Goal: Information Seeking & Learning: Find specific fact

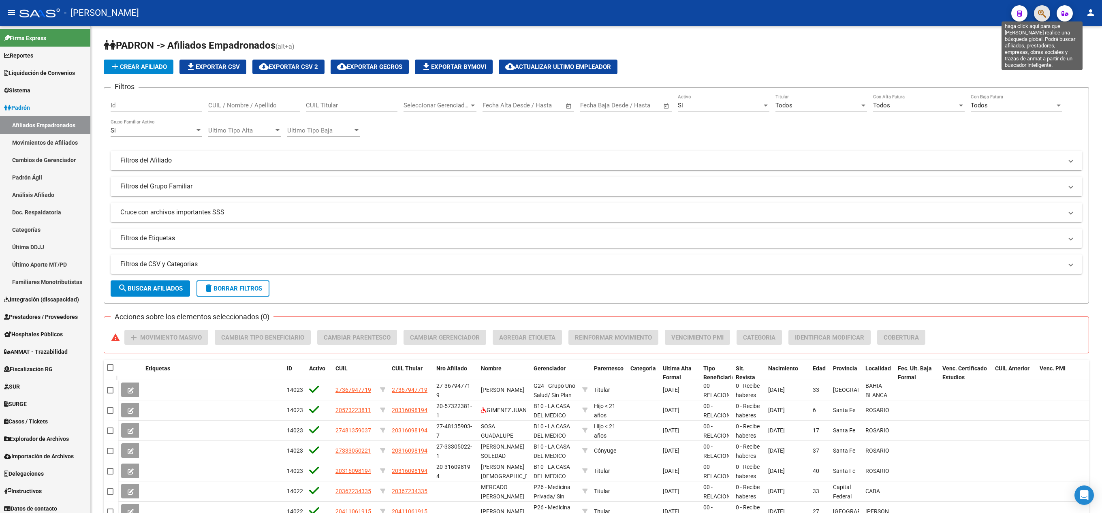
click at [1044, 15] on icon "button" at bounding box center [1042, 13] width 8 height 9
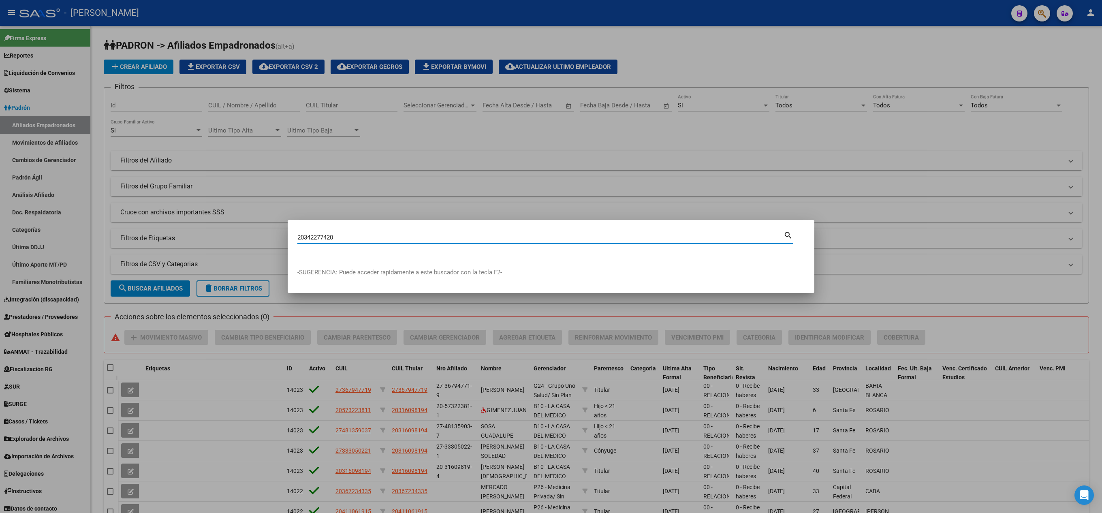
type input "20342277420"
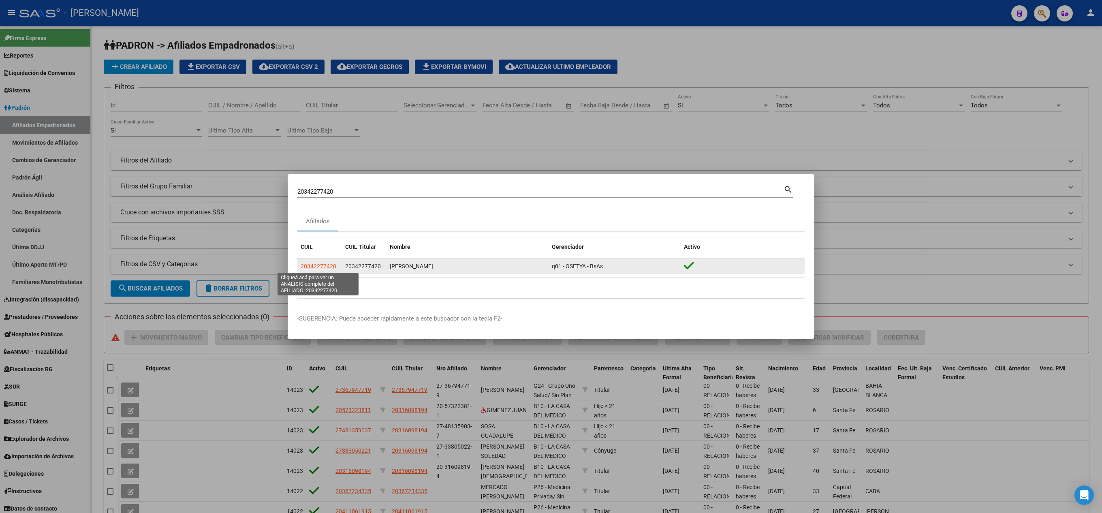
click at [326, 268] on span "20342277420" at bounding box center [319, 266] width 36 height 6
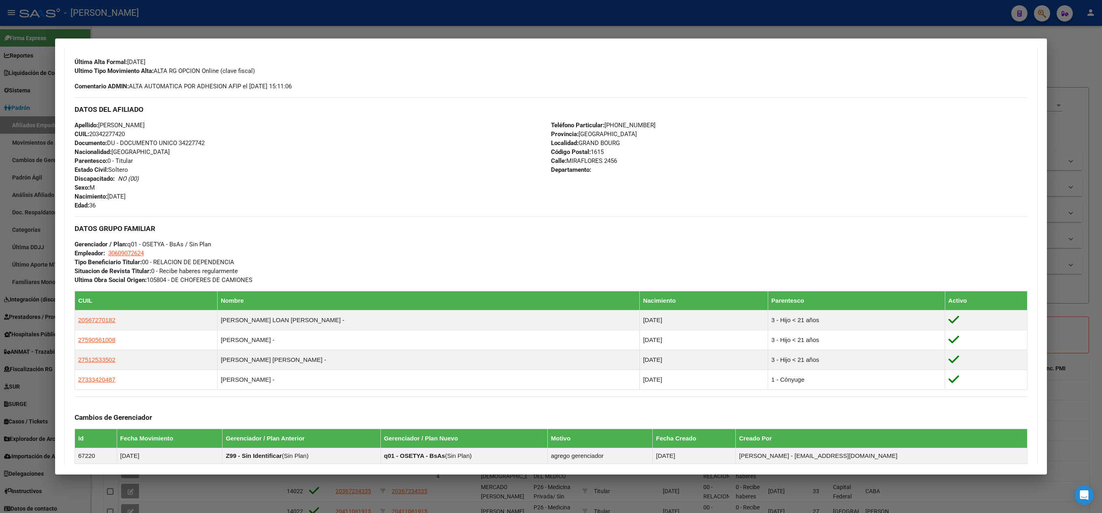
scroll to position [352, 0]
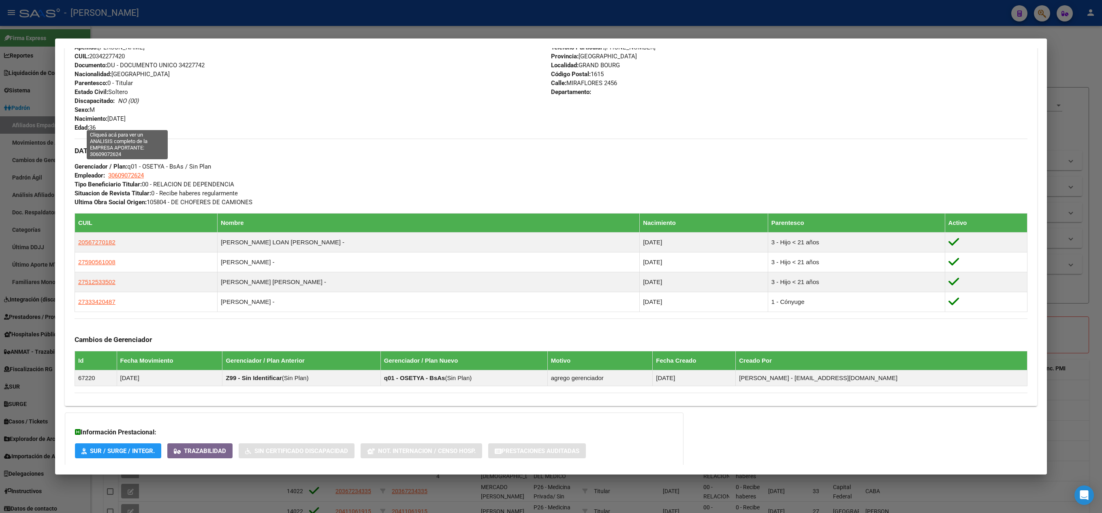
click at [133, 121] on div "Apellido: [PERSON_NAME]: 20342277420 Documento: DU - DOCUMENTO UNICO 34227742 N…" at bounding box center [313, 87] width 476 height 89
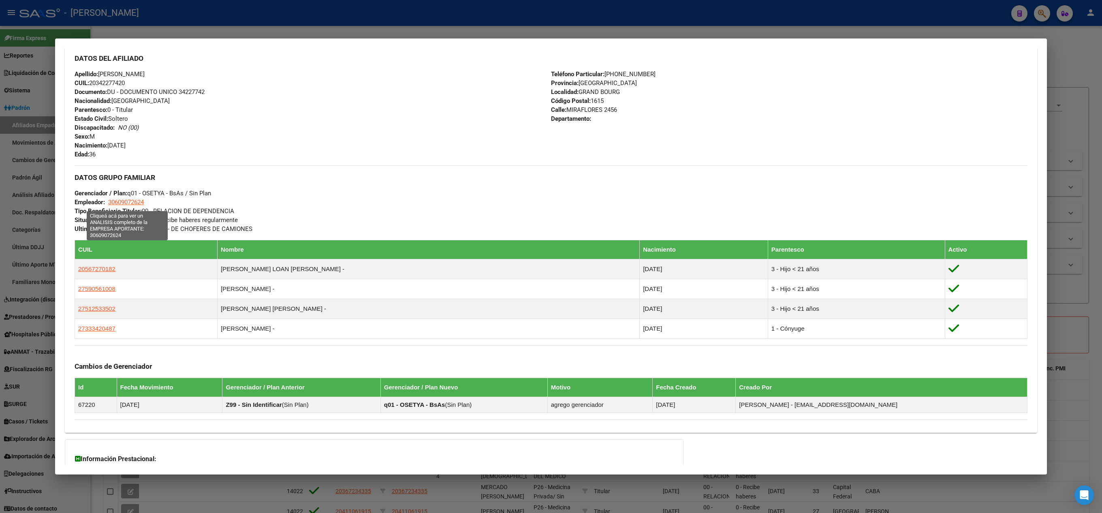
click at [123, 206] on span "30609072624" at bounding box center [126, 201] width 36 height 7
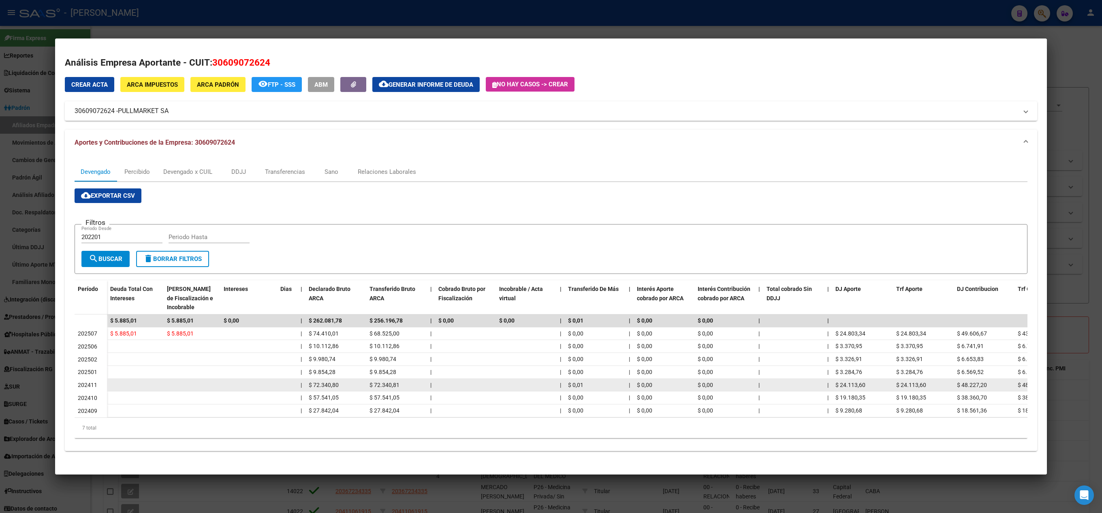
drag, startPoint x: 384, startPoint y: 395, endPoint x: 255, endPoint y: 382, distance: 129.5
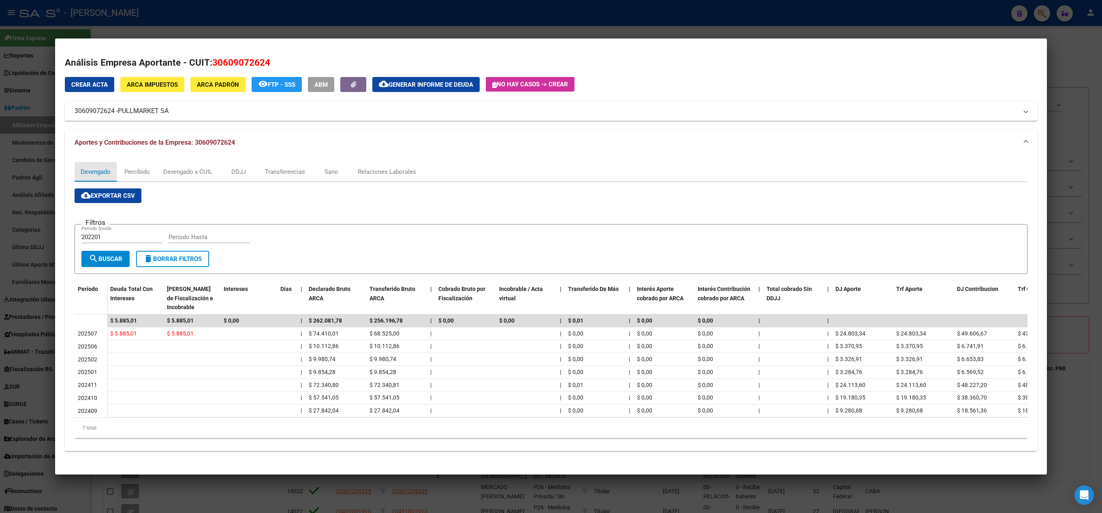
click at [87, 169] on div "Devengado" at bounding box center [96, 171] width 30 height 9
click at [372, 164] on div "Relaciones Laborales" at bounding box center [387, 171] width 70 height 19
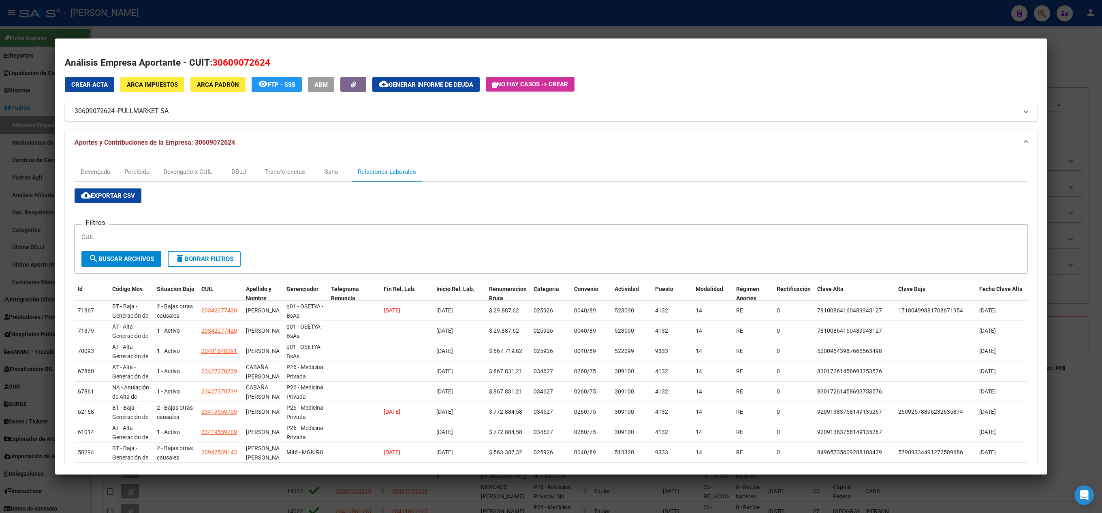
click at [0, 286] on div at bounding box center [551, 256] width 1102 height 513
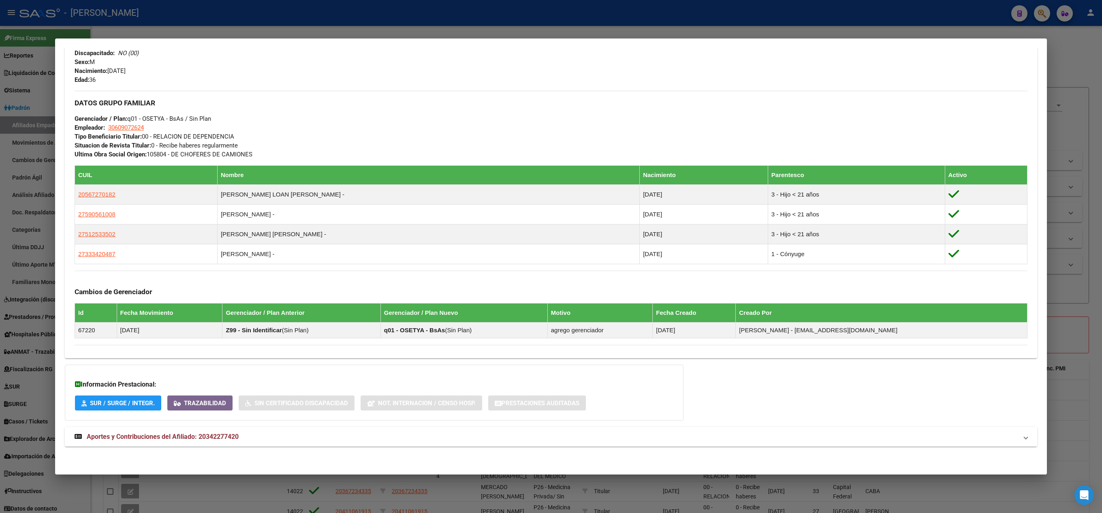
click at [247, 429] on mat-expansion-panel-header "Aportes y Contribuciones del Afiliado: 20342277420" at bounding box center [551, 436] width 972 height 19
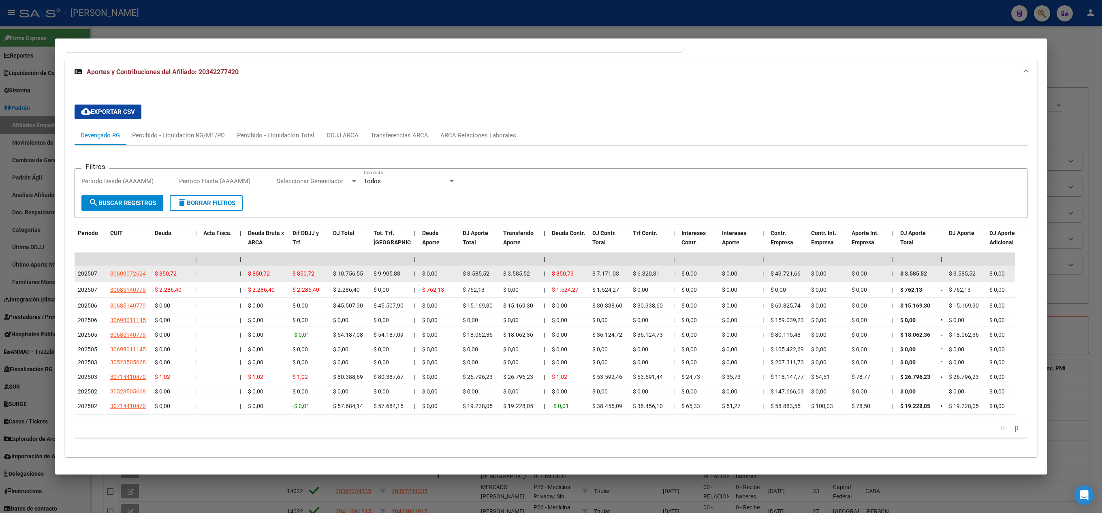
scroll to position [719, 0]
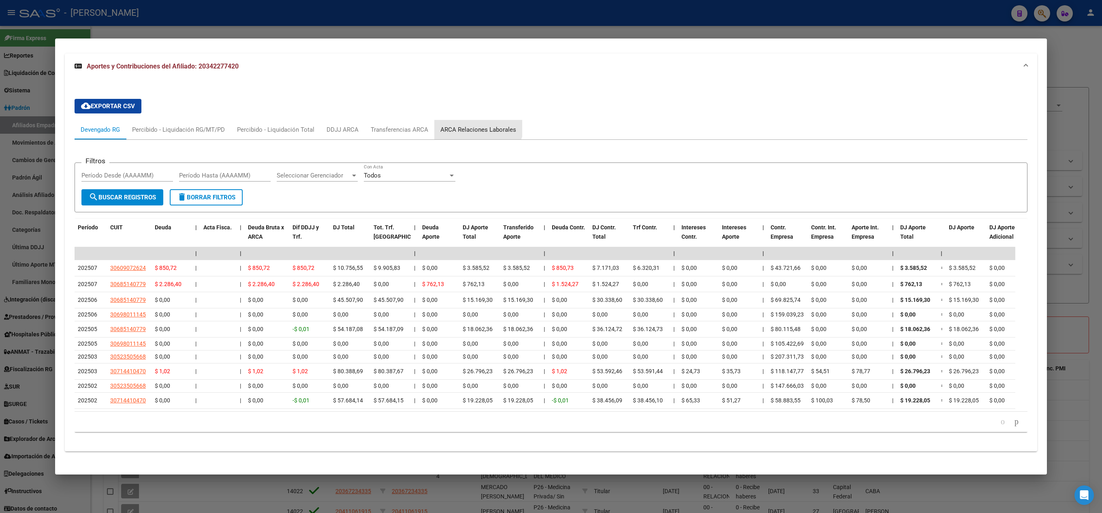
click at [476, 127] on div "ARCA Relaciones Laborales" at bounding box center [478, 129] width 88 height 19
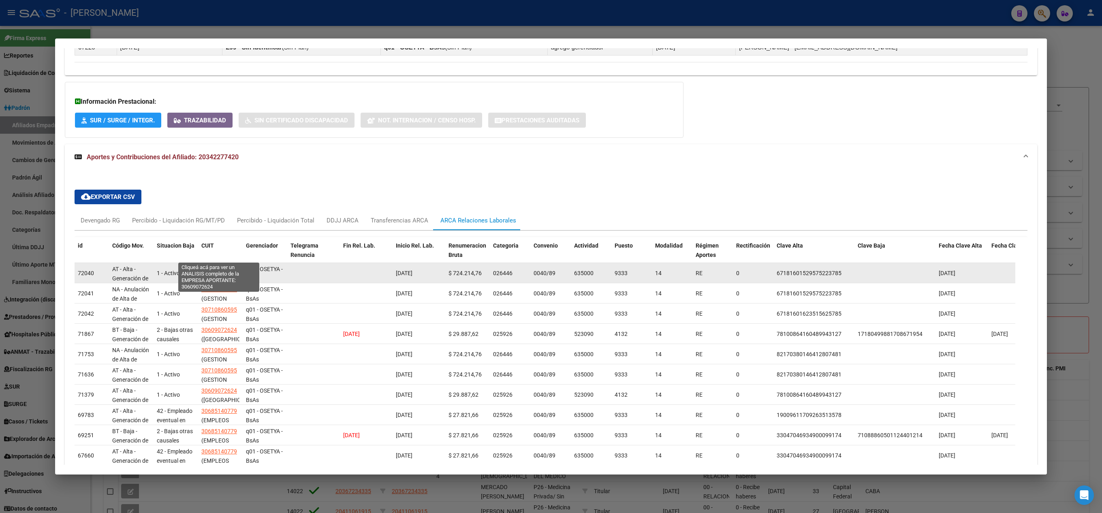
scroll to position [709, 0]
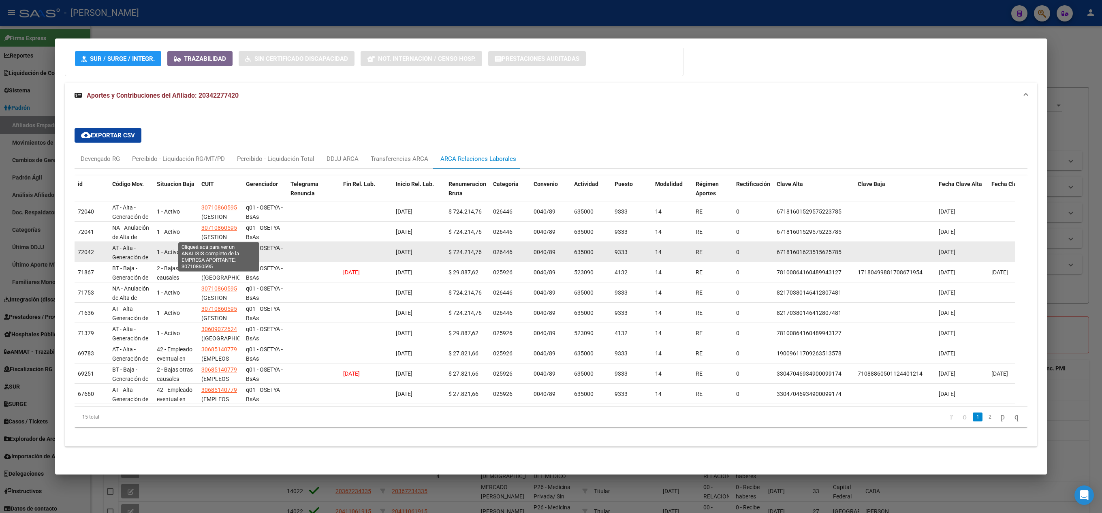
click at [229, 245] on span "30710860595" at bounding box center [219, 248] width 36 height 6
type textarea "30710860595"
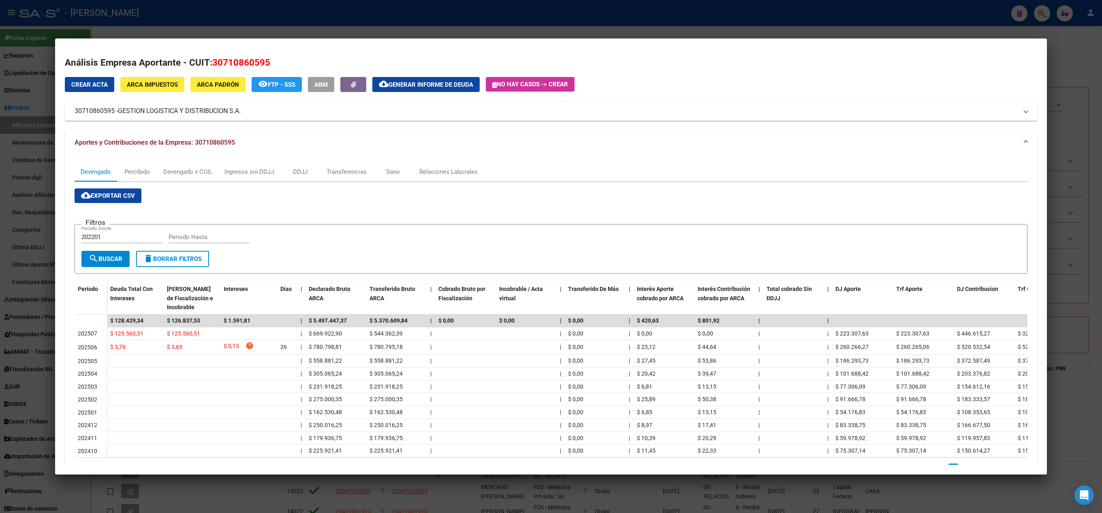
click at [4, 203] on div at bounding box center [551, 256] width 1102 height 513
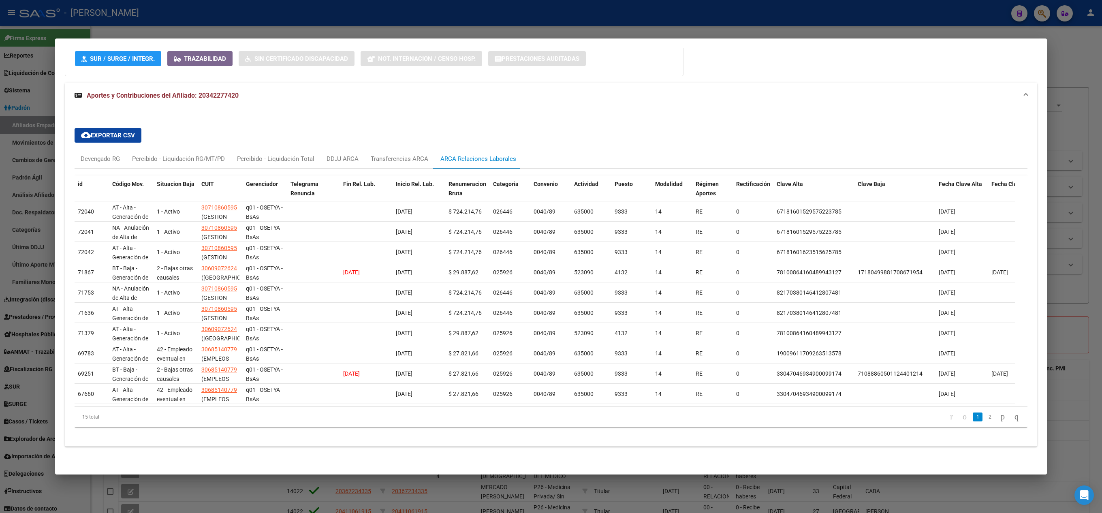
click at [4, 203] on div at bounding box center [551, 256] width 1102 height 513
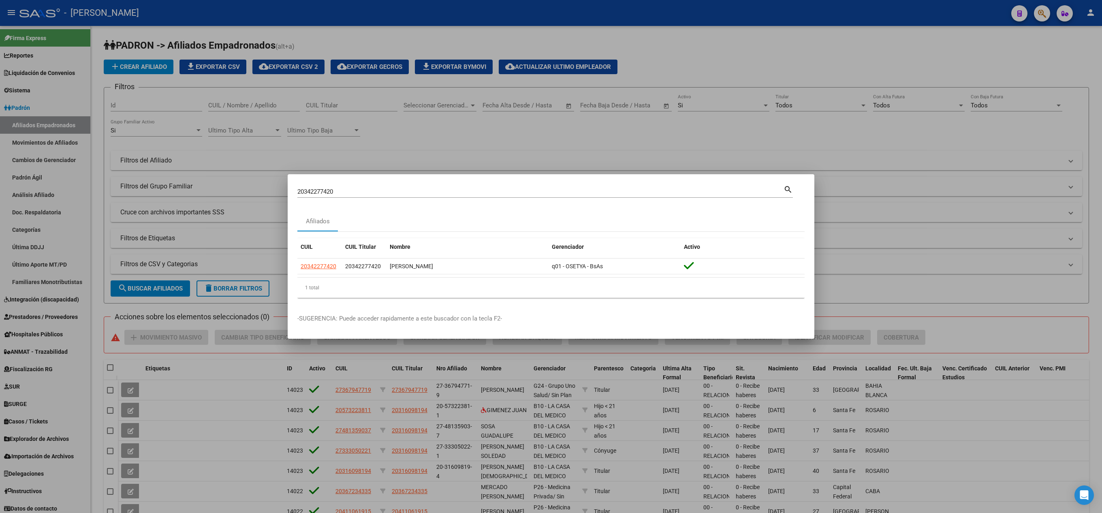
click at [54, 124] on div at bounding box center [551, 256] width 1102 height 513
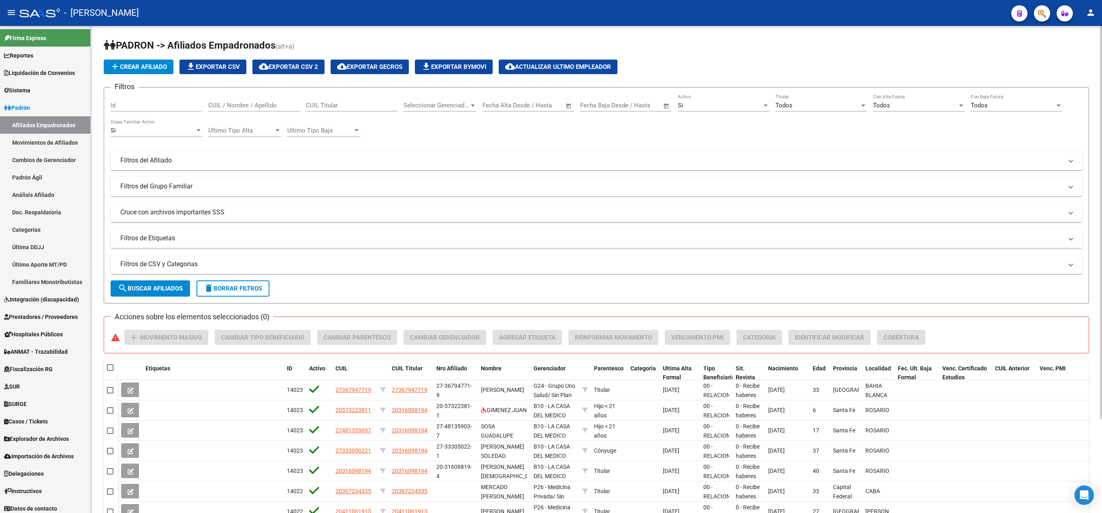
click at [449, 100] on div "Seleccionar Gerenciador Seleccionar Gerenciador" at bounding box center [439, 102] width 73 height 17
type input "cord"
click at [858, 108] on span "Todos" at bounding box center [862, 105] width 17 height 7
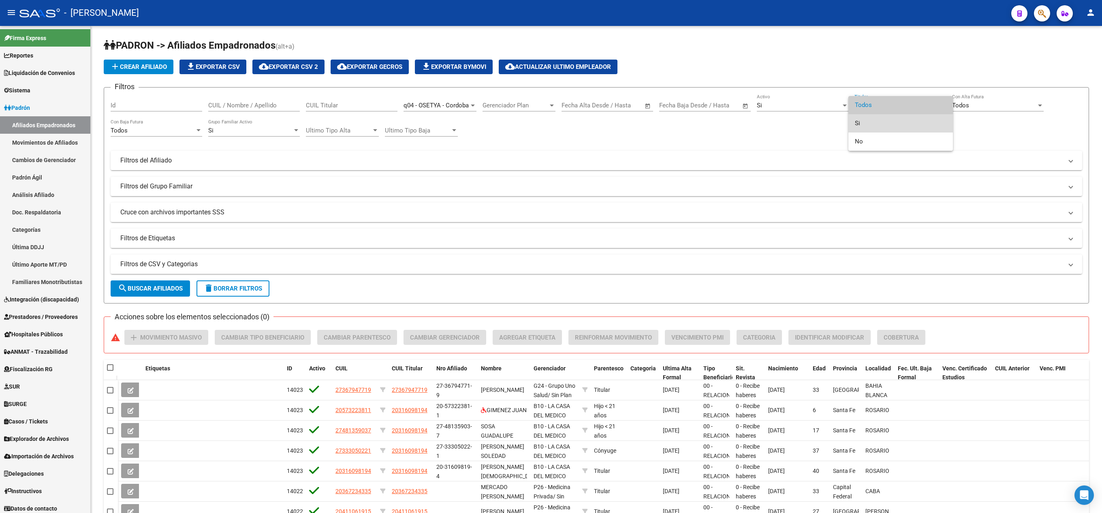
click at [867, 128] on span "Si" at bounding box center [901, 123] width 92 height 18
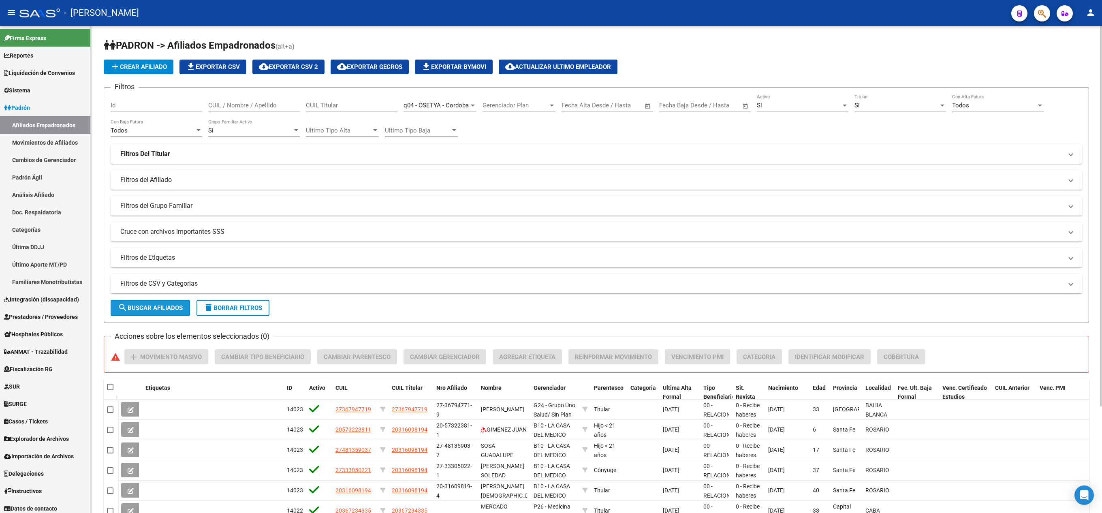
click at [164, 309] on span "search Buscar Afiliados" at bounding box center [150, 307] width 65 height 7
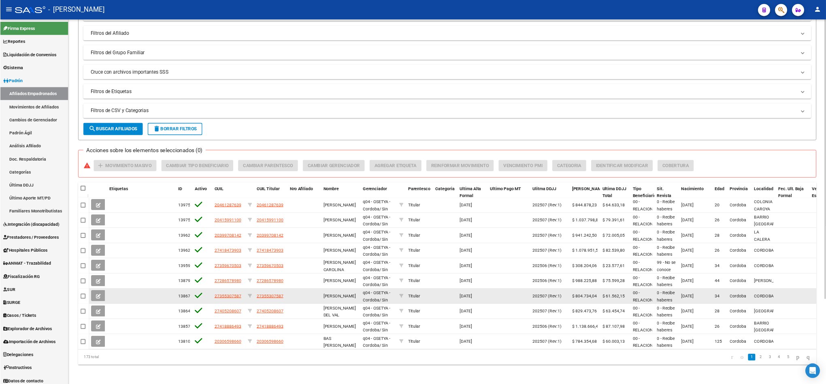
scroll to position [148, 0]
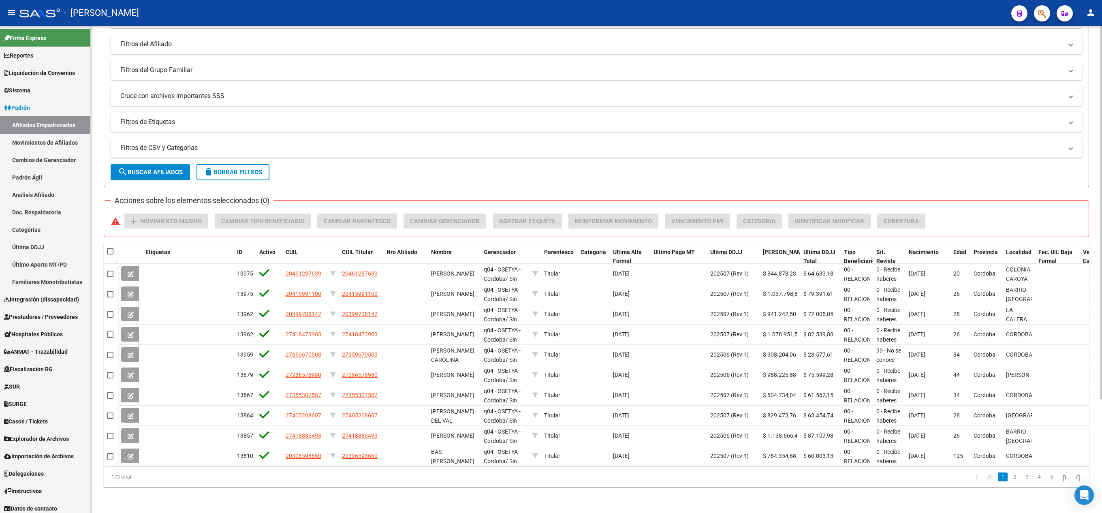
click at [113, 480] on div "173 total" at bounding box center [202, 477] width 196 height 20
click at [115, 477] on div "173 total" at bounding box center [202, 477] width 196 height 20
drag, startPoint x: 115, startPoint y: 477, endPoint x: 130, endPoint y: 477, distance: 14.6
click at [130, 477] on div "173 total" at bounding box center [202, 477] width 196 height 20
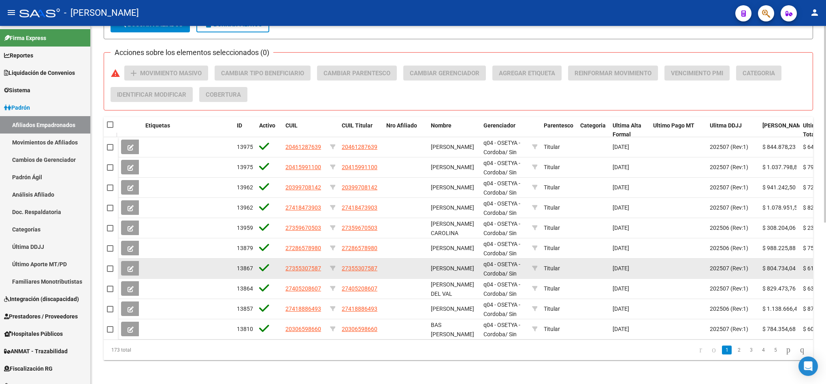
scroll to position [294, 0]
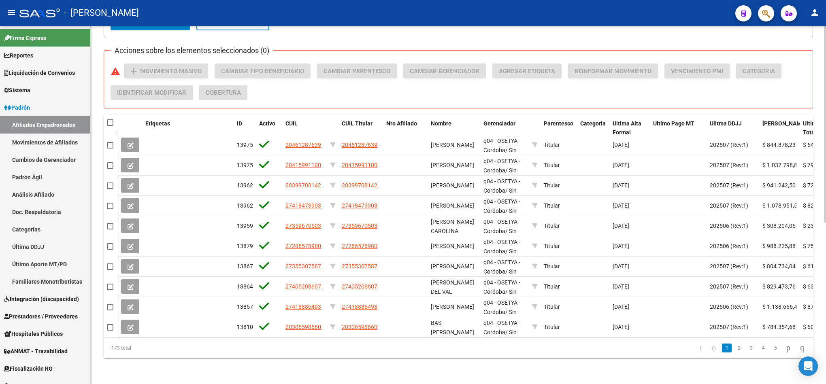
click at [147, 355] on div "173 total" at bounding box center [174, 348] width 141 height 20
click at [583, 338] on div "173 total 1 2 3 4 5" at bounding box center [459, 348] width 710 height 20
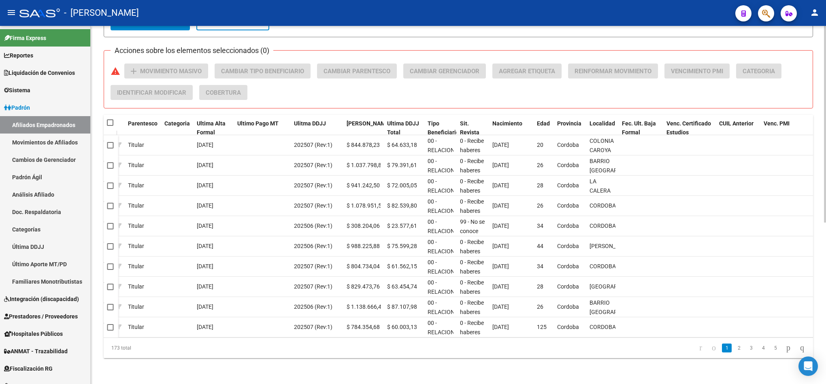
click at [591, 338] on datatable-body "139758 20461287639 20461287639 [PERSON_NAME] q04 - OSETYA - Cordoba / Sin Plan …" at bounding box center [459, 236] width 710 height 203
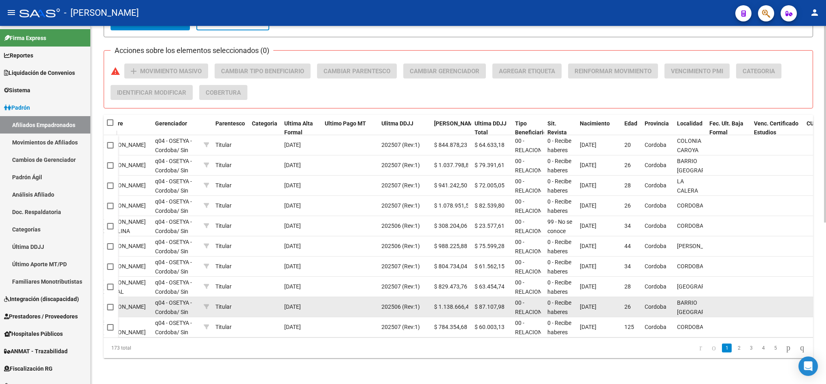
drag, startPoint x: 591, startPoint y: 338, endPoint x: 496, endPoint y: 309, distance: 99.6
click at [495, 332] on datatable-body "139758 20461287639 20461287639 [PERSON_NAME] q04 - OSETYA - Cordoba / Sin Plan …" at bounding box center [459, 236] width 710 height 203
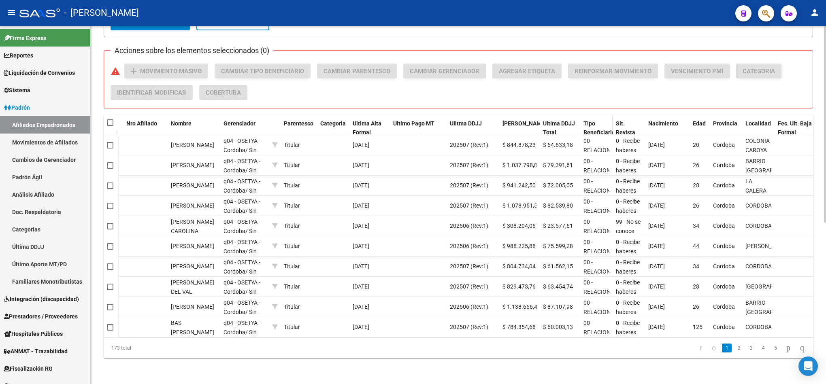
click at [592, 120] on span "Tipo Beneficiario" at bounding box center [600, 128] width 32 height 16
drag, startPoint x: 610, startPoint y: 113, endPoint x: 645, endPoint y: 115, distance: 34.9
click at [645, 115] on div "Etiquetas ID Activo CUIL CUIL Titular Nro Afiliado Nombre Gerenciador Parentesc…" at bounding box center [414, 128] width 1112 height 27
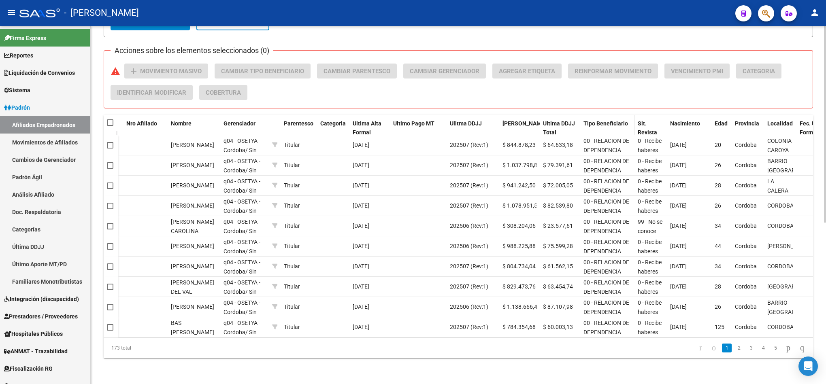
click at [614, 119] on div "Tipo Beneficiario" at bounding box center [608, 123] width 48 height 9
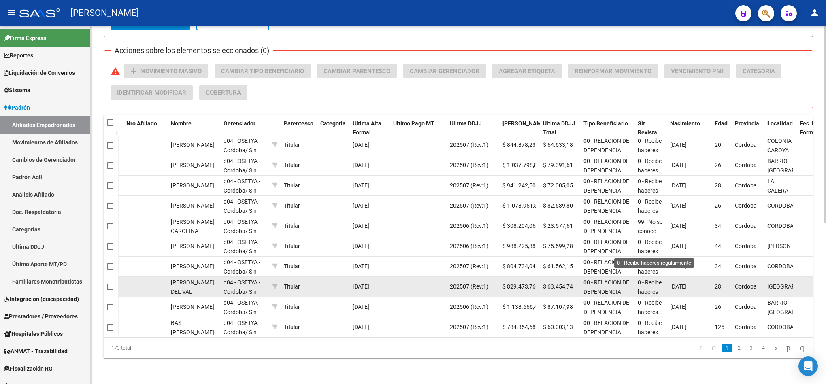
scroll to position [19, 0]
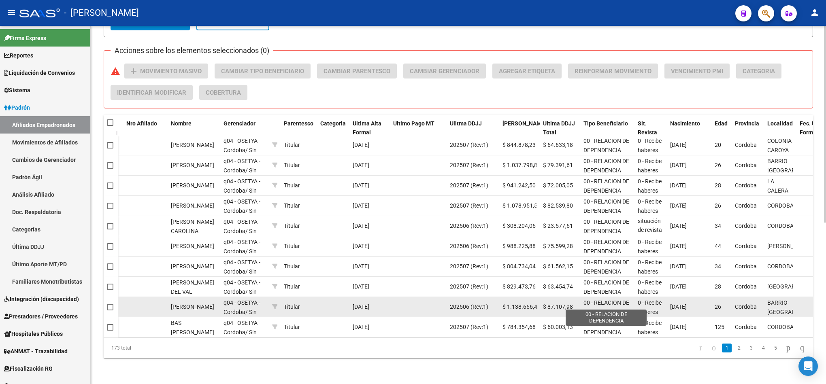
click at [609, 300] on span "00 - RELACION DE DEPENDENCIA" at bounding box center [607, 308] width 46 height 16
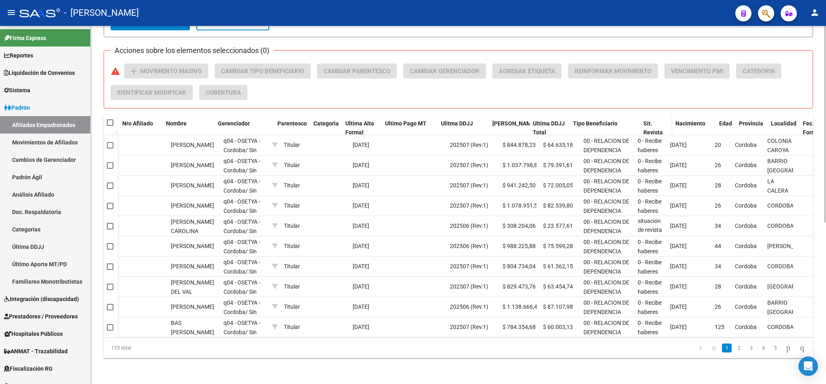
drag, startPoint x: 632, startPoint y: 114, endPoint x: 659, endPoint y: 114, distance: 27.1
click at [659, 115] on div "Etiquetas ID Activo CUIL CUIL Titular Nro Afiliado Nombre Gerenciador Parentesc…" at bounding box center [424, 128] width 1133 height 27
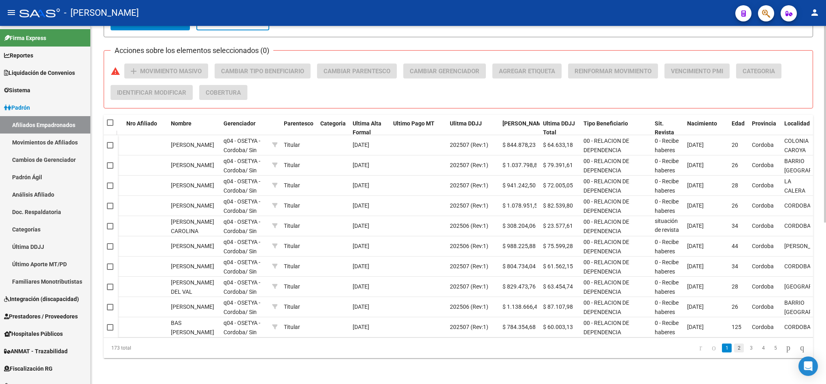
click at [734, 348] on link "2" at bounding box center [739, 348] width 10 height 9
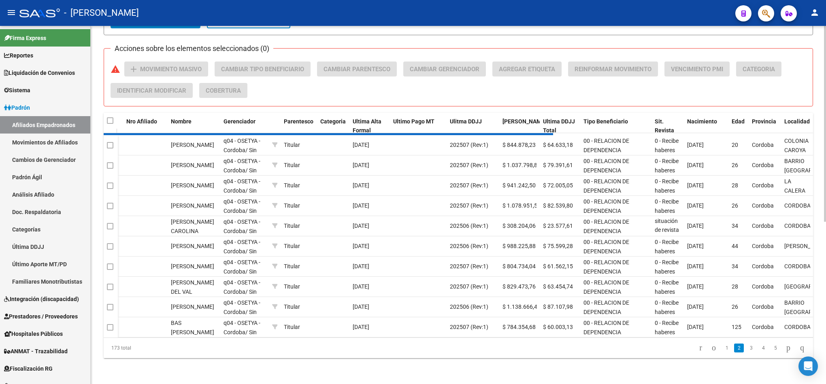
scroll to position [10, 0]
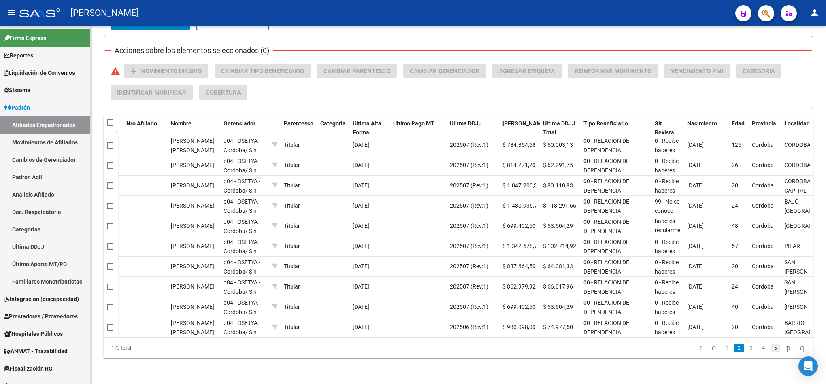
click at [771, 352] on link "5" at bounding box center [776, 348] width 10 height 9
click at [771, 352] on link "7" at bounding box center [776, 348] width 10 height 9
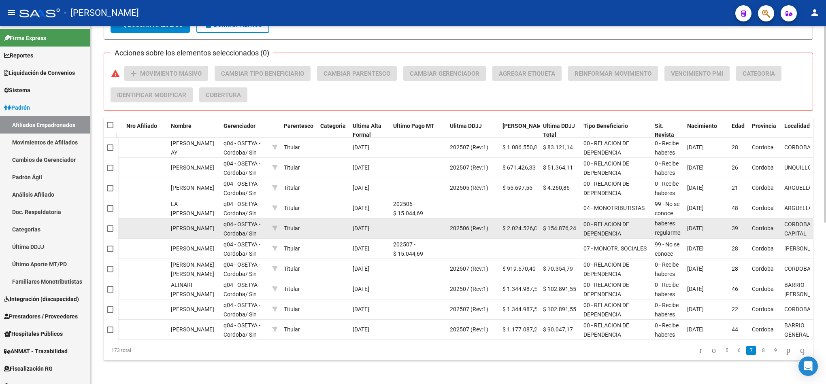
scroll to position [294, 0]
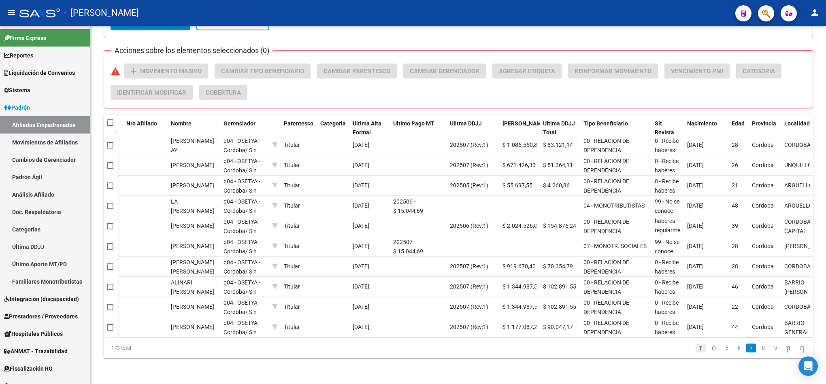
click at [698, 348] on icon "go to first page" at bounding box center [700, 348] width 5 height 10
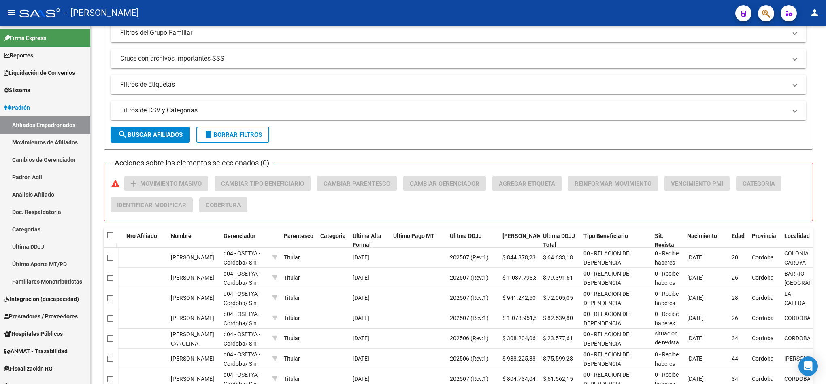
scroll to position [51, 0]
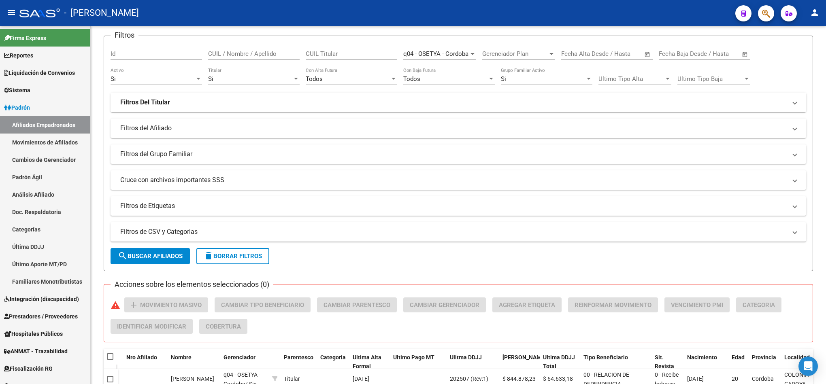
click at [194, 108] on mat-expansion-panel-header "Filtros Del Titular" at bounding box center [459, 102] width 696 height 19
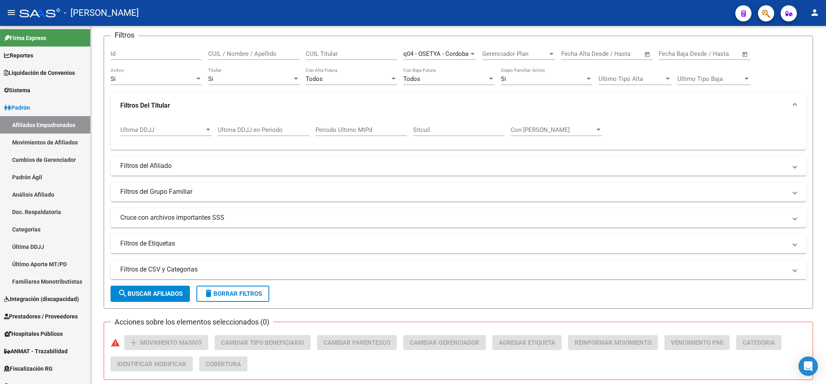
click at [177, 166] on mat-panel-title "Filtros del Afiliado" at bounding box center [453, 166] width 667 height 9
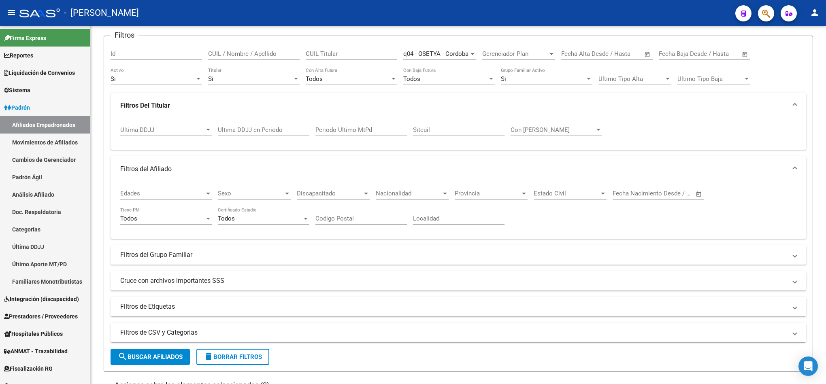
click at [172, 253] on mat-panel-title "Filtros del Grupo Familiar" at bounding box center [453, 255] width 667 height 9
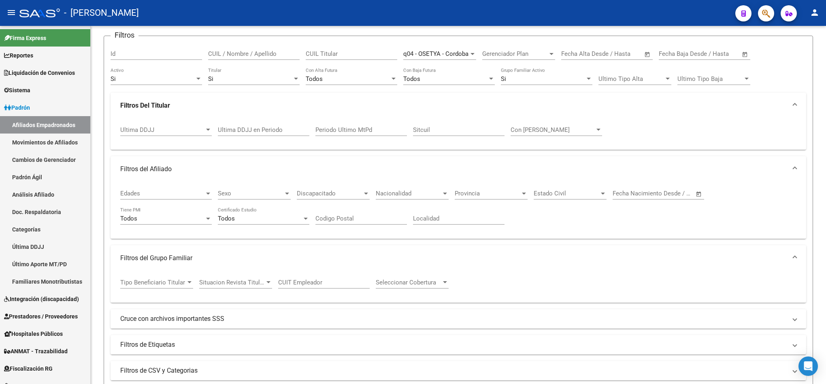
click at [168, 283] on span "Tipo Beneficiario Titular" at bounding box center [153, 282] width 66 height 7
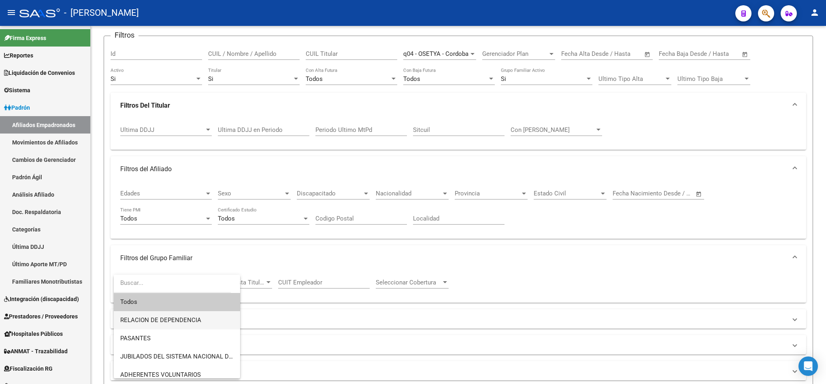
click at [163, 313] on span "RELACION DE DEPENDENCIA" at bounding box center [176, 321] width 113 height 18
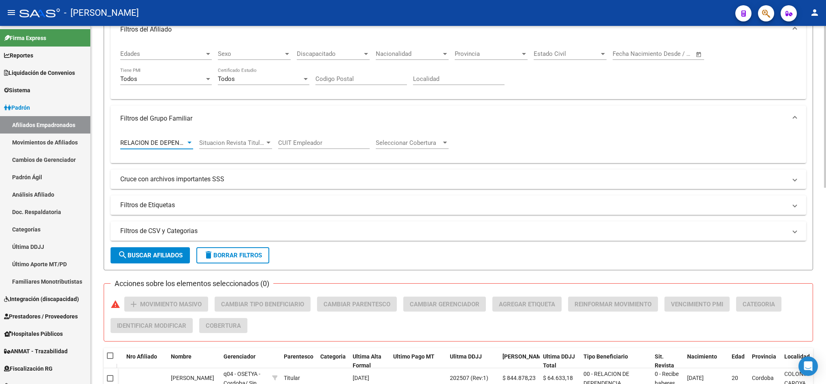
click at [173, 261] on button "search Buscar Afiliados" at bounding box center [150, 256] width 79 height 16
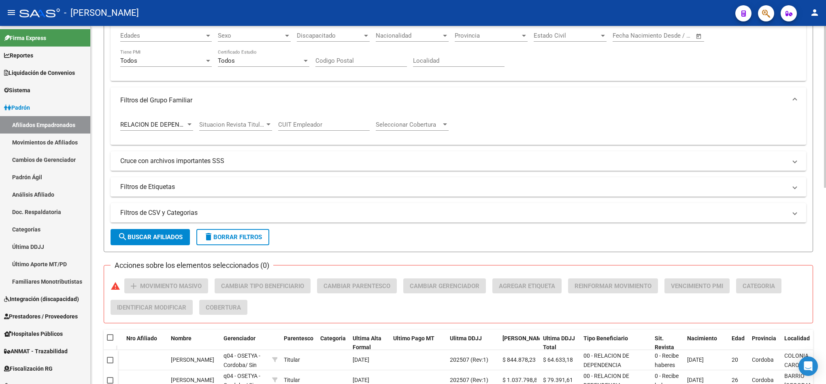
scroll to position [191, 0]
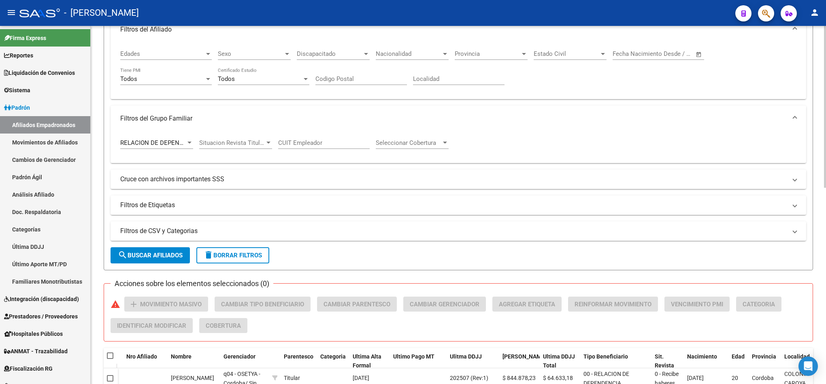
click at [188, 146] on div at bounding box center [189, 143] width 7 height 6
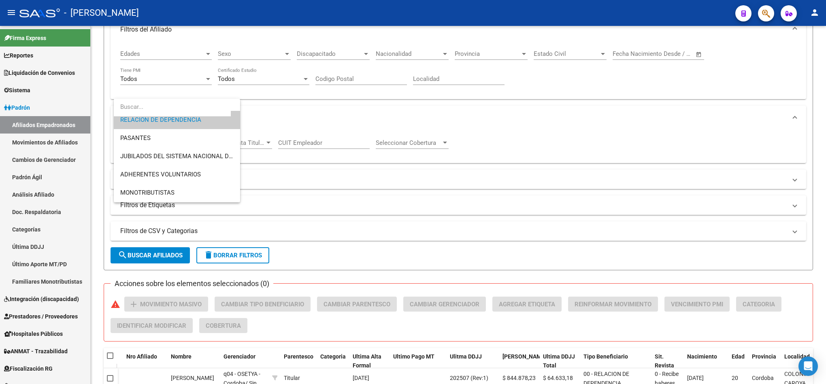
scroll to position [49, 0]
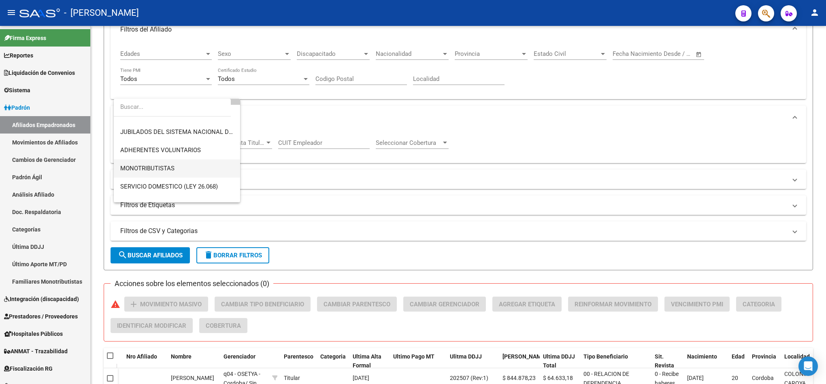
click at [189, 168] on span "MONOTRIBUTISTAS" at bounding box center [176, 169] width 113 height 18
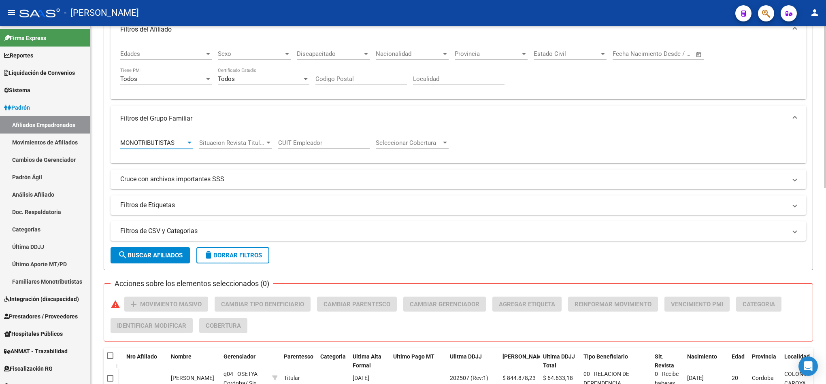
click at [143, 259] on span "search Buscar Afiliados" at bounding box center [150, 255] width 65 height 7
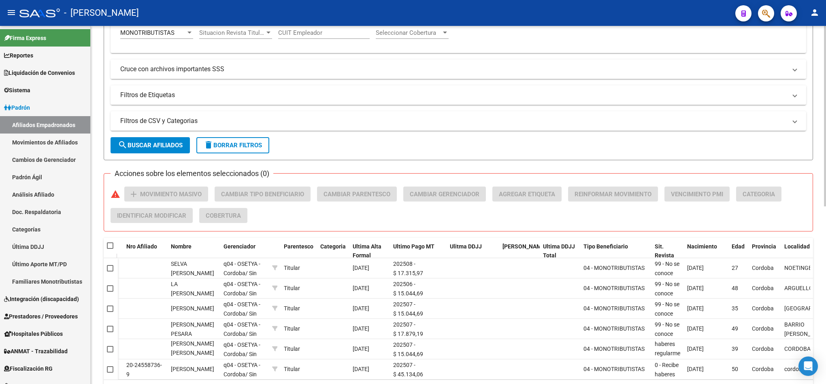
scroll to position [232, 0]
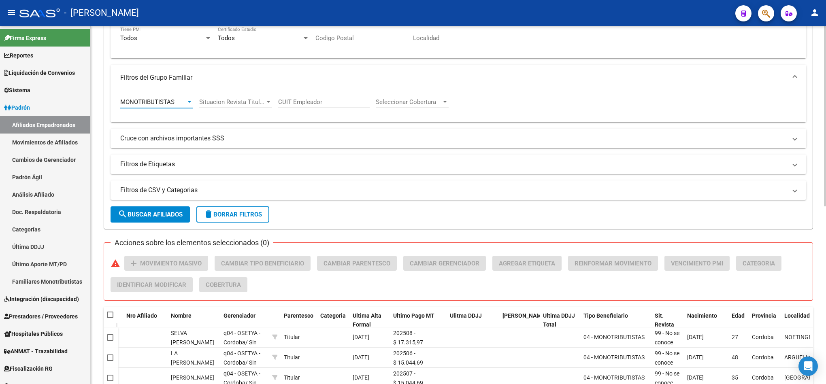
click at [166, 101] on span "MONOTRIBUTISTAS" at bounding box center [147, 101] width 54 height 7
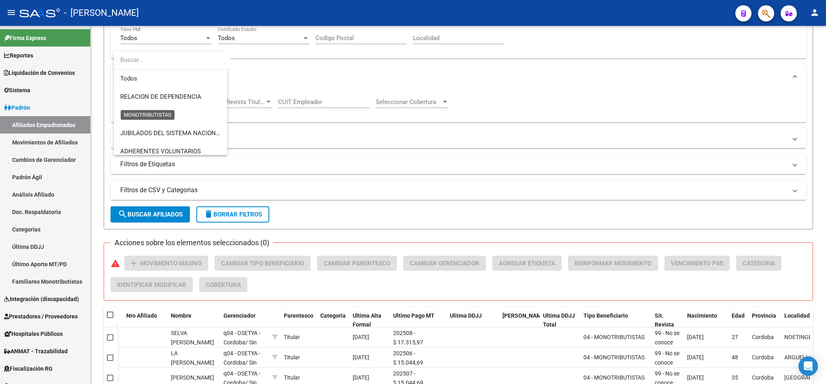
scroll to position [67, 0]
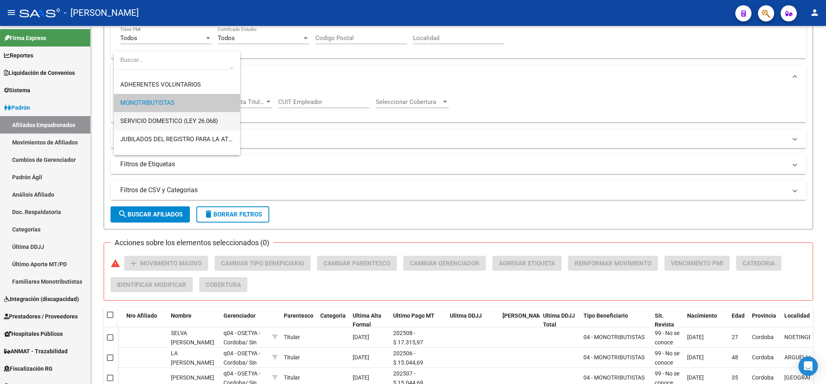
click at [188, 126] on span "SERVICIO DOMESTICO (LEY 26.068)" at bounding box center [176, 121] width 113 height 18
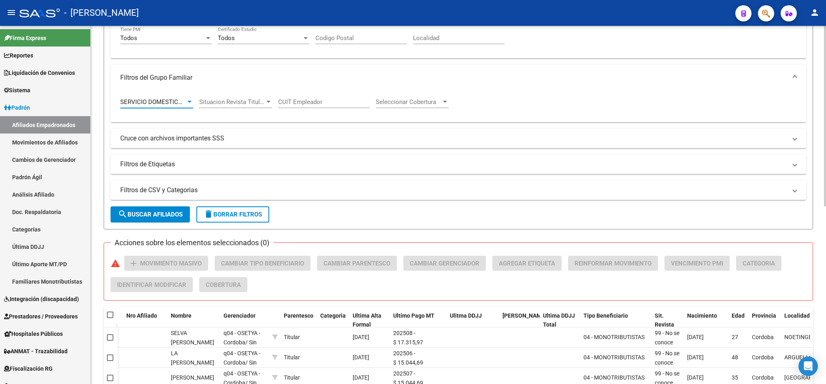
drag, startPoint x: 146, startPoint y: 223, endPoint x: 149, endPoint y: 216, distance: 7.7
click at [149, 216] on button "search Buscar Afiliados" at bounding box center [150, 215] width 79 height 16
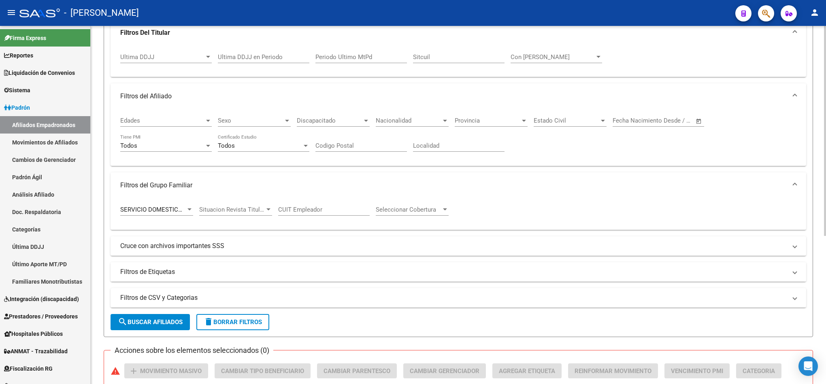
scroll to position [70, 0]
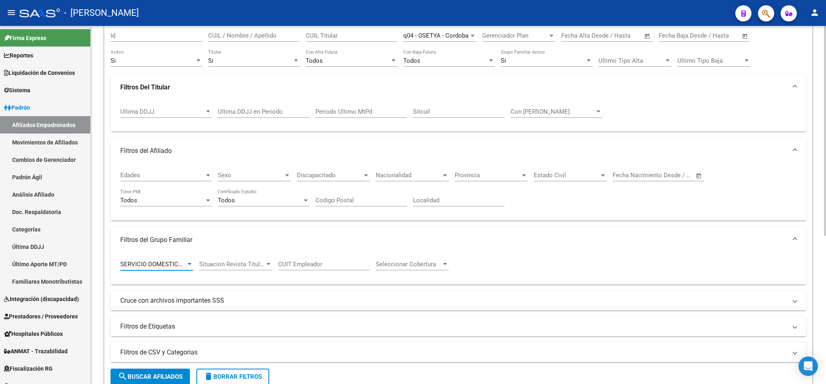
click at [178, 267] on span "SERVICIO DOMESTICO (LEY 26.068)" at bounding box center [169, 264] width 98 height 7
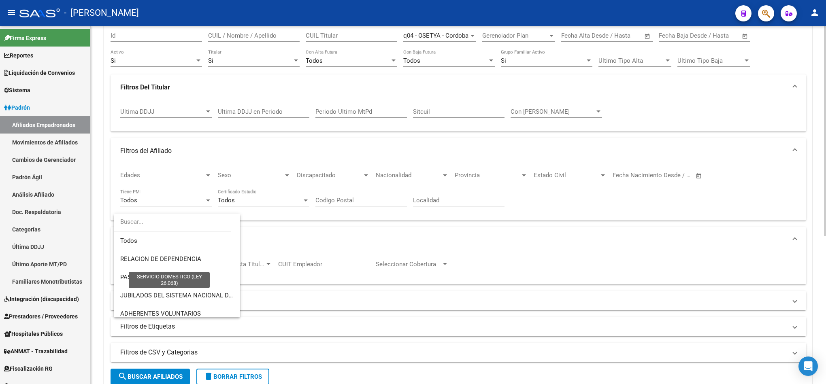
scroll to position [85, 0]
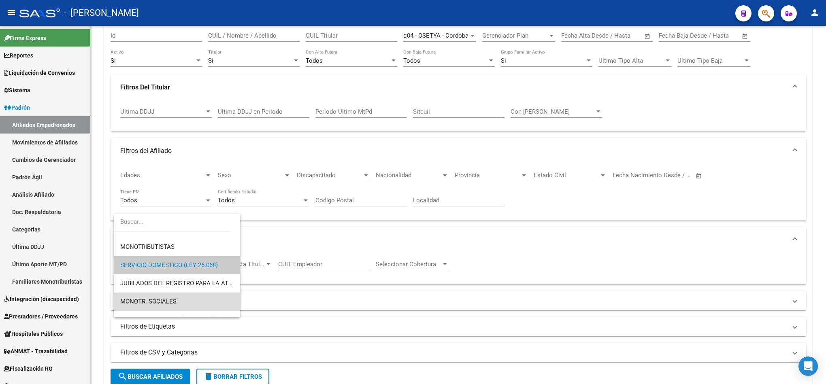
click at [188, 301] on span "MONOTR. SOCIALES" at bounding box center [176, 302] width 113 height 18
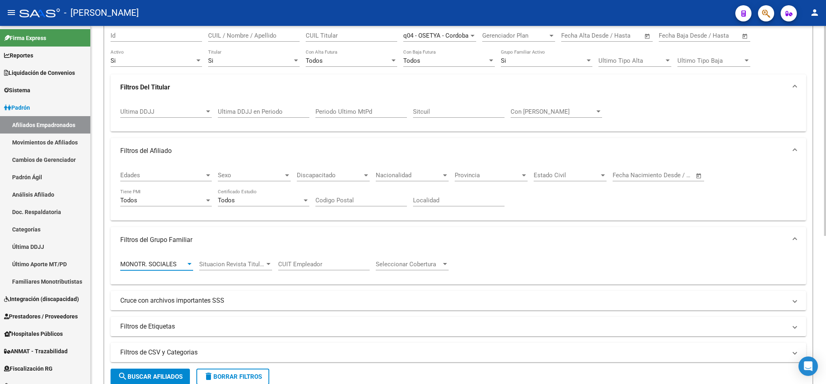
click at [147, 380] on span "search Buscar Afiliados" at bounding box center [150, 376] width 65 height 7
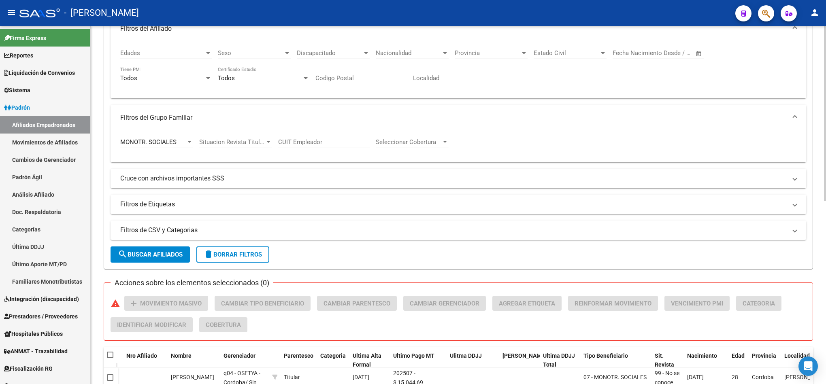
scroll to position [191, 0]
click at [176, 142] on span "MONOTR. SOCIALES" at bounding box center [148, 142] width 56 height 7
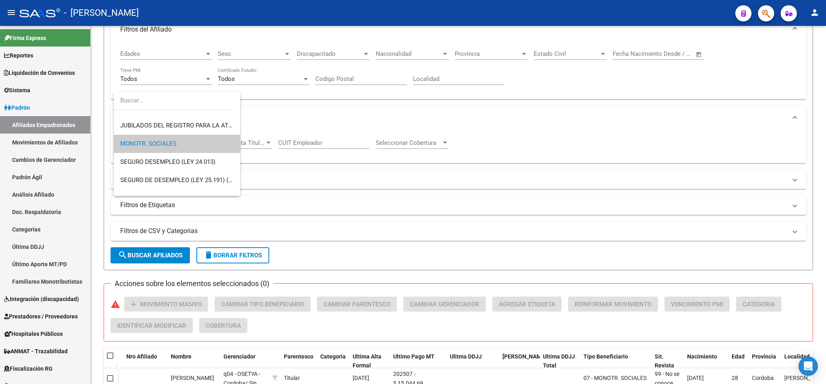
scroll to position [0, 0]
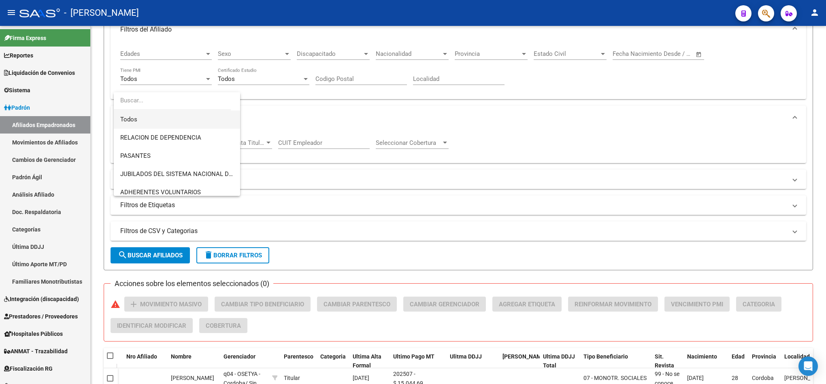
click at [153, 120] on span "Todos" at bounding box center [176, 120] width 113 height 18
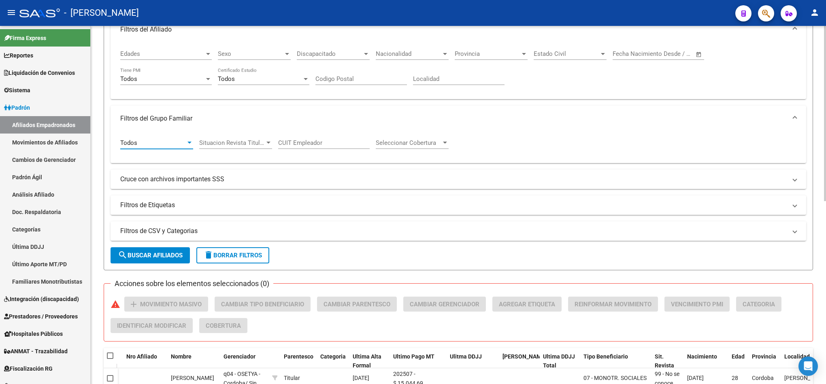
click at [146, 257] on span "search Buscar Afiliados" at bounding box center [150, 255] width 65 height 7
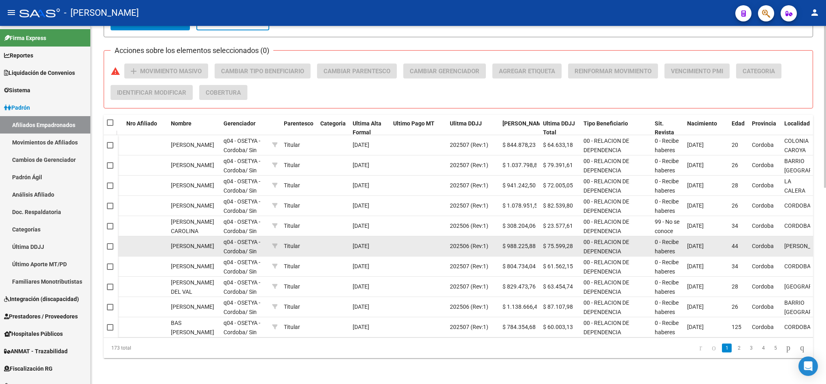
scroll to position [1, 0]
